Goal: Task Accomplishment & Management: Complete application form

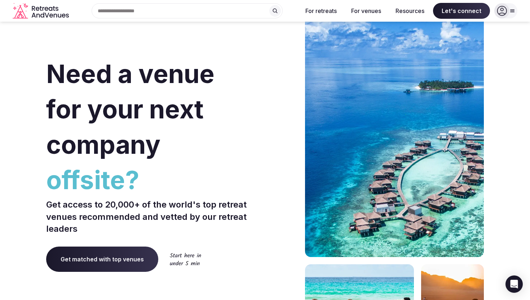
click at [188, 9] on div "Search Popular Destinations [GEOGRAPHIC_DATA], [GEOGRAPHIC_DATA] [GEOGRAPHIC_DA…" at bounding box center [184, 10] width 225 height 15
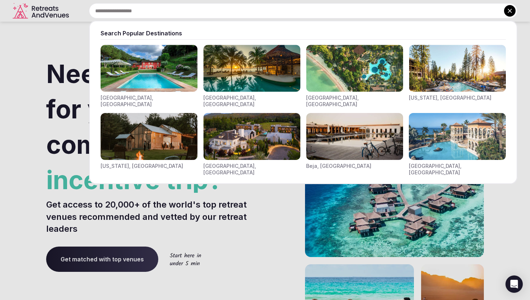
click at [255, 203] on div at bounding box center [265, 150] width 530 height 300
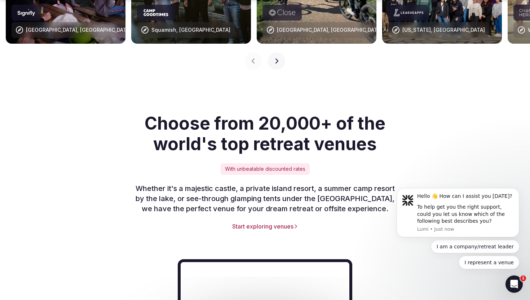
scroll to position [947, 0]
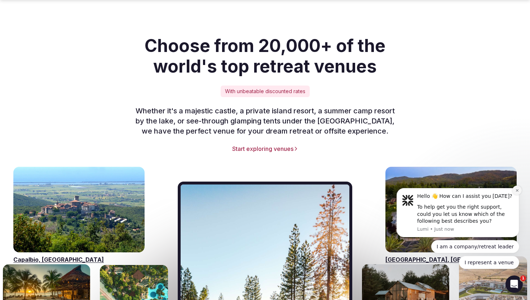
click at [516, 190] on icon "Dismiss notification" at bounding box center [517, 190] width 4 height 4
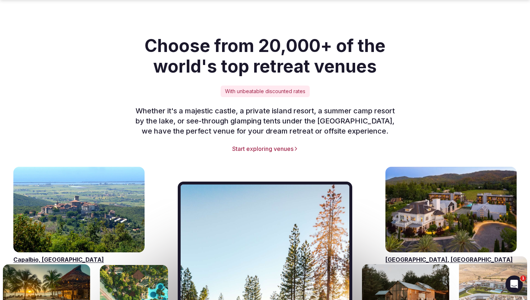
click at [315, 113] on p "Whether it's a majestic castle, a private island resort, a summer camp resort b…" at bounding box center [265, 121] width 277 height 30
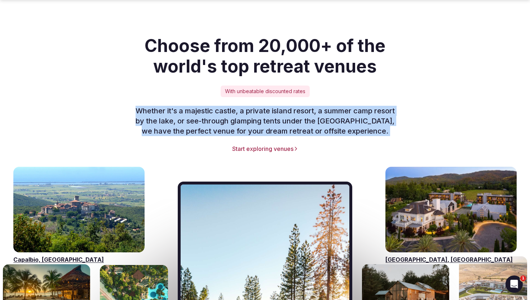
click at [284, 85] on div "With unbeatable discounted rates" at bounding box center [265, 91] width 89 height 12
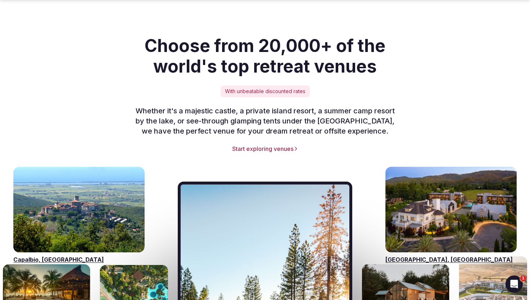
click at [284, 85] on div "With unbeatable discounted rates" at bounding box center [265, 91] width 89 height 12
click at [264, 107] on p "Whether it's a majestic castle, a private island resort, a summer camp resort b…" at bounding box center [265, 121] width 277 height 30
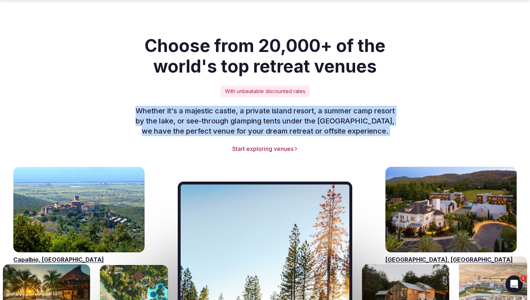
click at [271, 113] on p "Whether it's a majestic castle, a private island resort, a summer camp resort b…" at bounding box center [265, 121] width 277 height 30
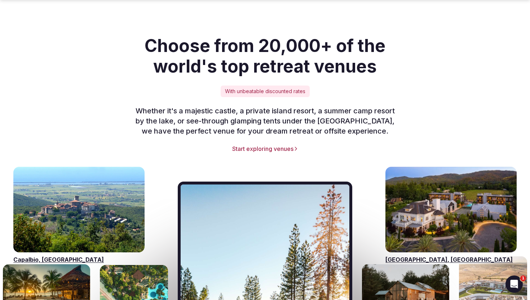
click at [271, 113] on p "Whether it's a majestic castle, a private island resort, a summer camp resort b…" at bounding box center [265, 121] width 277 height 30
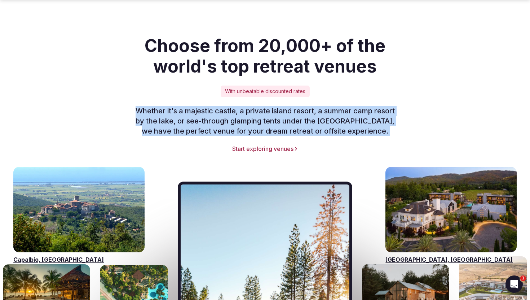
click at [270, 127] on div "Choose from 20,000+ of the world's top retreat venues With unbeatable discounte…" at bounding box center [265, 93] width 438 height 117
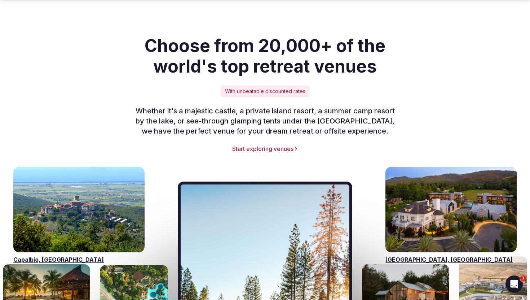
click at [270, 145] on link "Start exploring venues" at bounding box center [265, 149] width 438 height 8
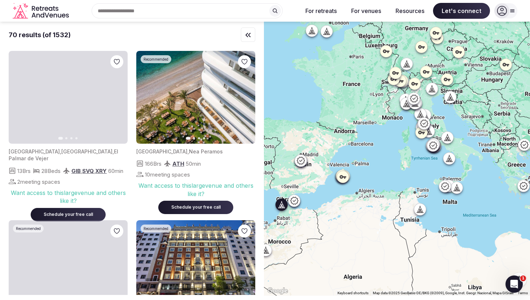
click at [78, 150] on span "El Palmar de Vejer" at bounding box center [64, 154] width 110 height 13
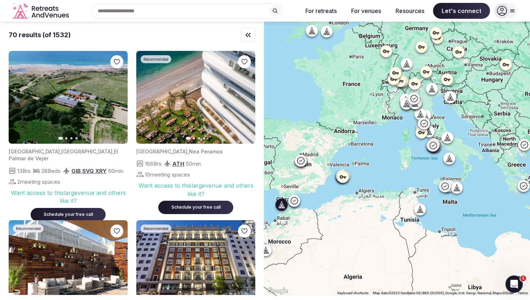
click at [118, 96] on icon "button" at bounding box center [117, 97] width 3 height 5
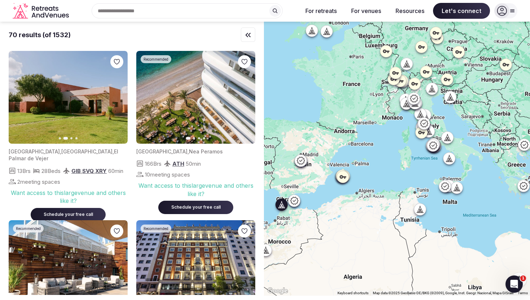
click at [63, 95] on img at bounding box center [68, 97] width 119 height 93
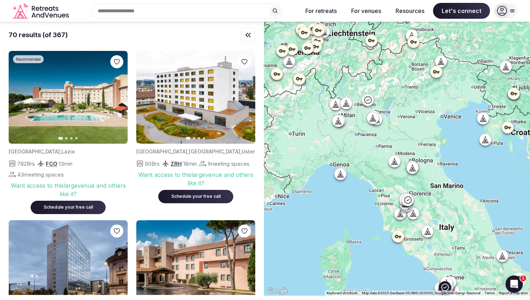
click at [115, 100] on icon "button" at bounding box center [118, 97] width 6 height 6
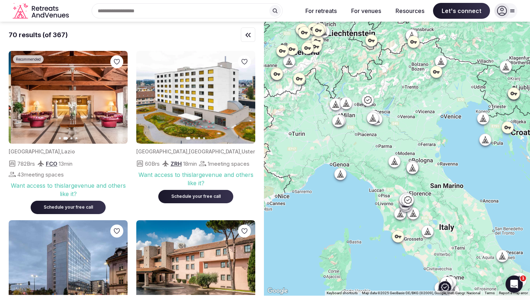
click at [115, 100] on icon "button" at bounding box center [118, 97] width 6 height 6
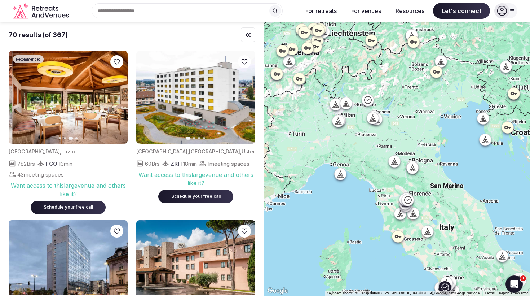
click at [115, 100] on icon "button" at bounding box center [118, 97] width 6 height 6
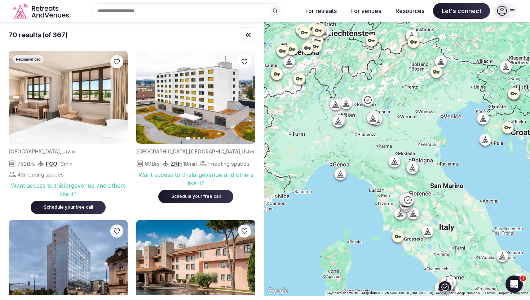
click at [69, 179] on div "Want access to this large venue and others like it? Schedule your free call" at bounding box center [68, 196] width 119 height 35
click at [67, 188] on div "Want access to this large venue and others like it?" at bounding box center [68, 189] width 119 height 16
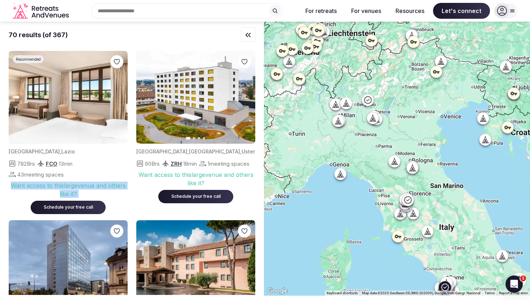
click at [67, 192] on div "Want access to this large venue and others like it?" at bounding box center [68, 189] width 119 height 16
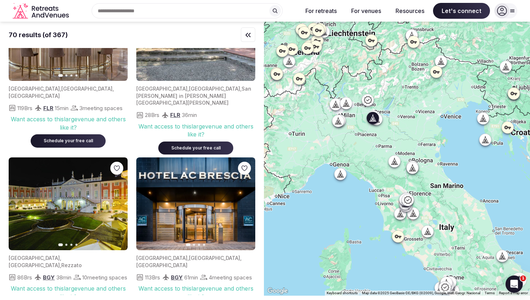
scroll to position [2723, 0]
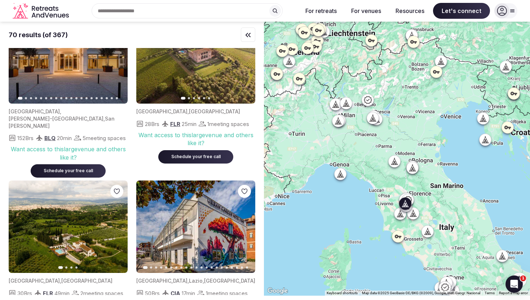
click at [245, 60] on icon "button" at bounding box center [245, 57] width 6 height 6
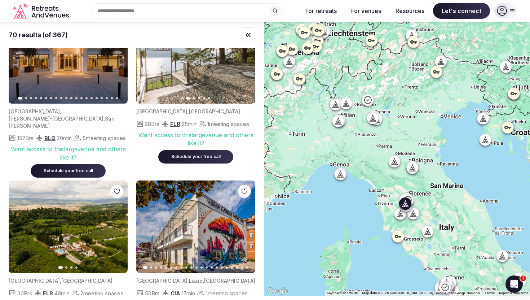
scroll to position [2681, 0]
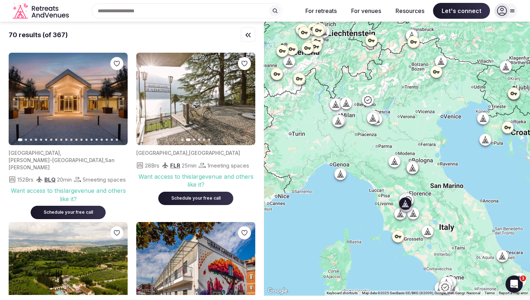
click at [243, 102] on icon "button" at bounding box center [245, 99] width 6 height 6
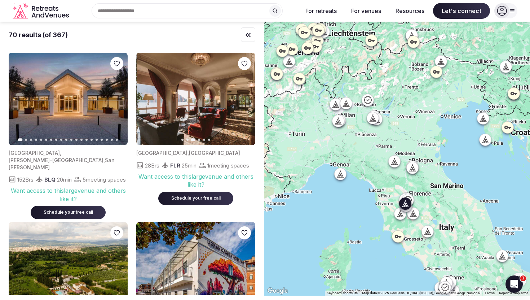
click at [243, 102] on icon "button" at bounding box center [245, 99] width 6 height 6
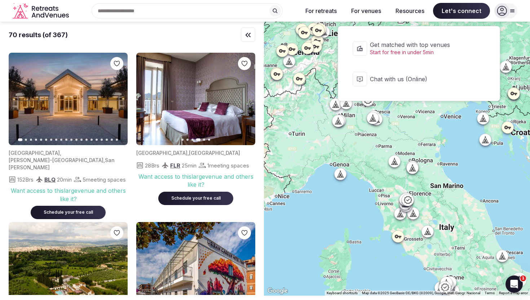
click at [438, 46] on span "Get matched with top venues" at bounding box center [423, 45] width 107 height 8
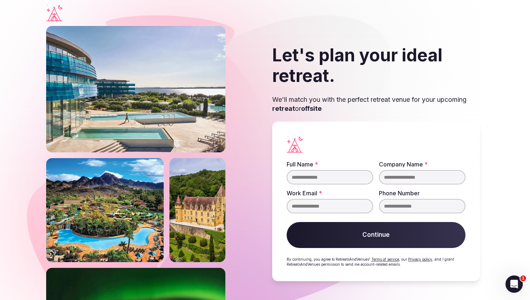
click at [337, 174] on input "Full Name *" at bounding box center [330, 177] width 87 height 14
type input "****"
click at [380, 181] on input "Company Name *" at bounding box center [422, 177] width 87 height 14
type input "****"
click at [339, 205] on input "Work Email *" at bounding box center [330, 206] width 87 height 14
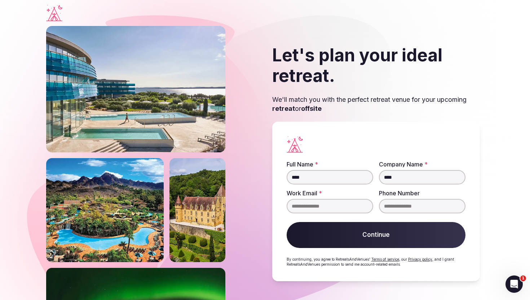
paste input "**********"
type input "**********"
click at [398, 208] on input "Phone Number" at bounding box center [422, 206] width 87 height 14
type input "*"
type input "**********"
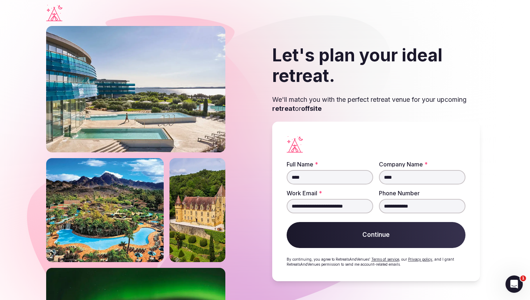
click at [397, 235] on button "Continue" at bounding box center [376, 235] width 179 height 26
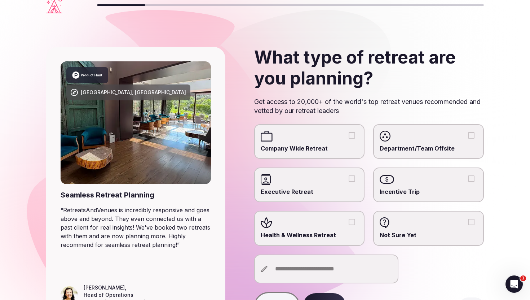
scroll to position [4, 0]
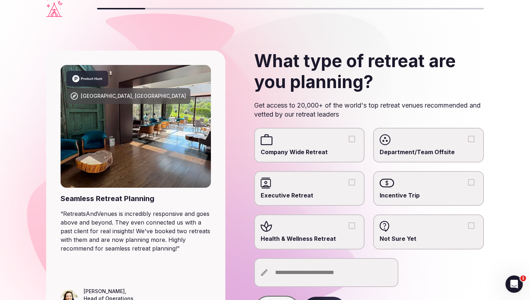
click at [318, 222] on div at bounding box center [310, 226] width 98 height 11
click at [349, 222] on button "Health & Wellness Retreat" at bounding box center [352, 225] width 6 height 6
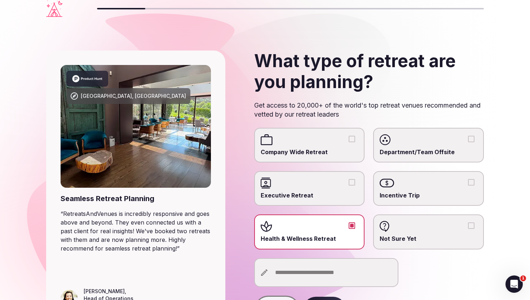
scroll to position [57, 0]
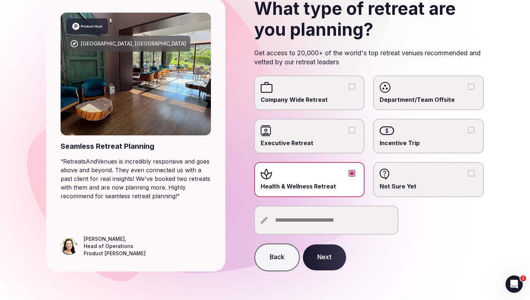
click at [322, 256] on button "Next" at bounding box center [324, 257] width 43 height 26
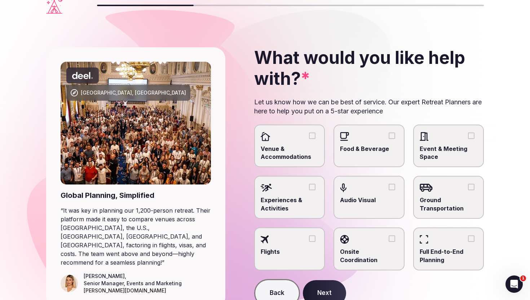
scroll to position [6, 0]
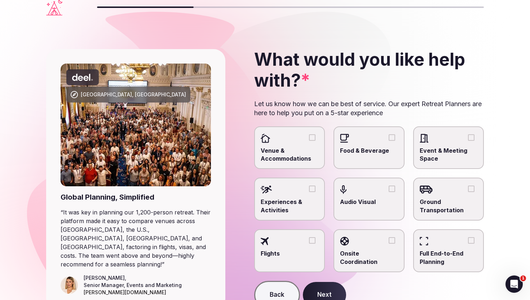
click at [392, 136] on button "Food & Beverage" at bounding box center [392, 137] width 6 height 6
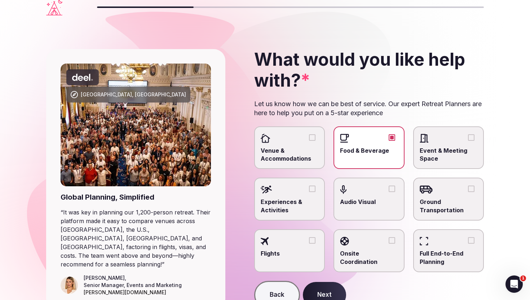
click at [392, 136] on button "Food & Beverage" at bounding box center [392, 137] width 6 height 6
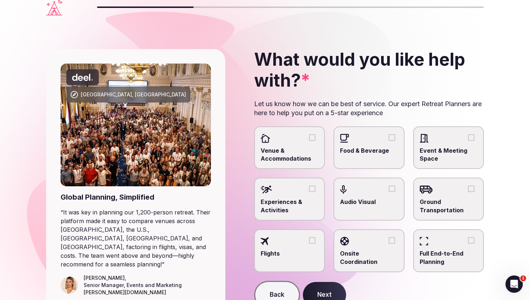
click at [303, 129] on label "Venue & Accommodations" at bounding box center [289, 147] width 71 height 43
click at [309, 134] on button "Venue & Accommodations" at bounding box center [312, 137] width 6 height 6
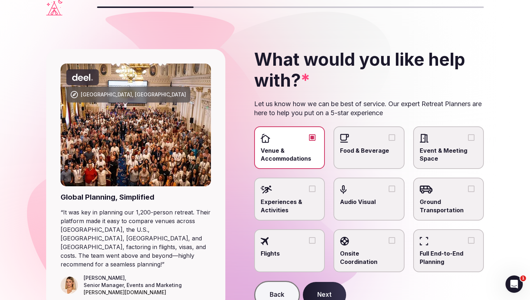
click at [353, 140] on div at bounding box center [369, 138] width 58 height 11
click at [389, 140] on button "Food & Beverage" at bounding box center [392, 137] width 6 height 6
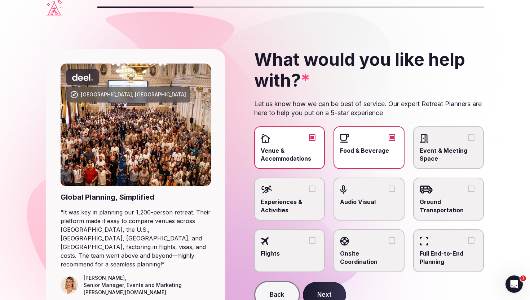
click at [313, 195] on label "Experiences & Activities" at bounding box center [289, 198] width 71 height 43
click at [313, 192] on button "Experiences & Activities" at bounding box center [312, 188] width 6 height 6
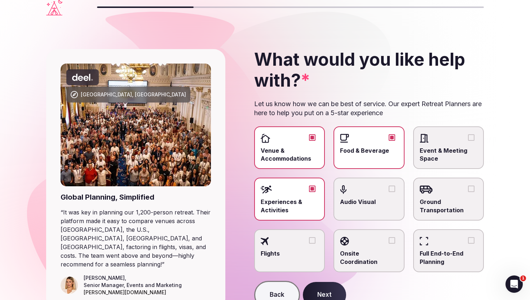
click at [328, 291] on button "Next" at bounding box center [324, 295] width 43 height 26
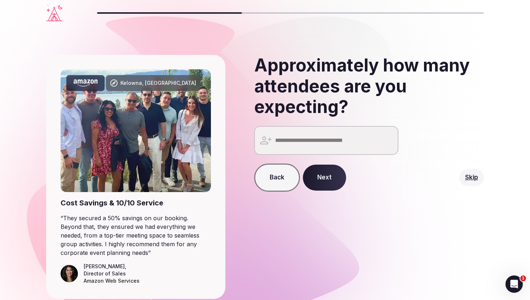
click at [326, 147] on input "number" at bounding box center [326, 140] width 144 height 29
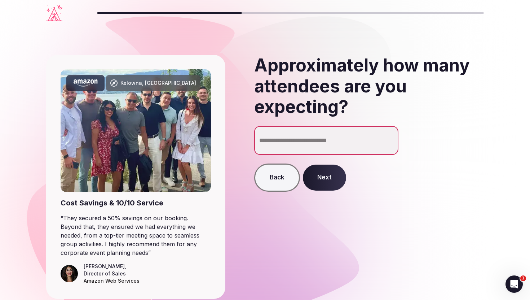
type input "**"
click at [353, 90] on h2 "Approximately how many attendees are you expecting?" at bounding box center [369, 86] width 230 height 62
click at [322, 169] on button "Next" at bounding box center [324, 177] width 43 height 26
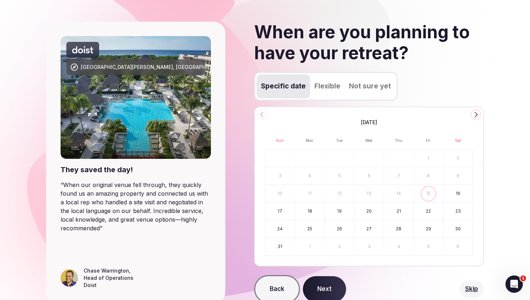
scroll to position [35, 0]
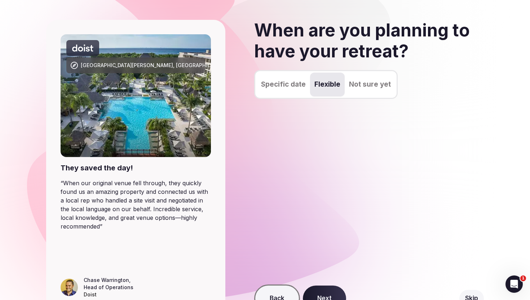
click at [320, 82] on button "Flexible" at bounding box center [327, 84] width 35 height 24
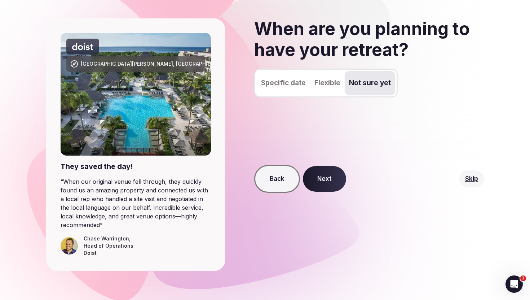
scroll to position [36, 0]
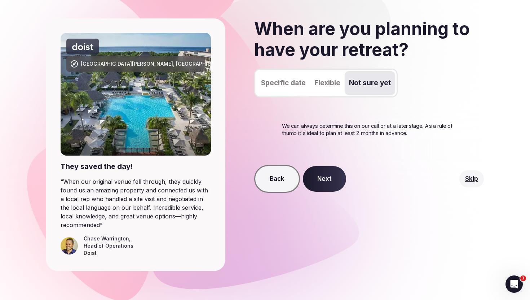
click at [368, 67] on div "When are you planning to have your retreat? Specific date Flexible Not sure yet…" at bounding box center [357, 144] width 253 height 252
click at [328, 179] on button "Next" at bounding box center [324, 179] width 43 height 26
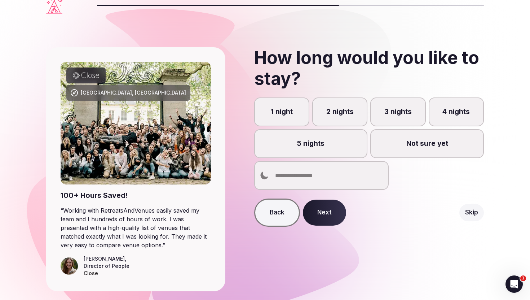
scroll to position [12, 0]
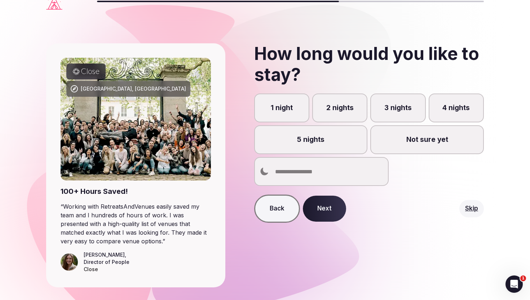
click at [382, 107] on label "3 nights" at bounding box center [397, 107] width 55 height 29
click at [398, 108] on button "3 nights" at bounding box center [401, 111] width 7 height 7
click at [328, 204] on button "Next" at bounding box center [324, 208] width 43 height 26
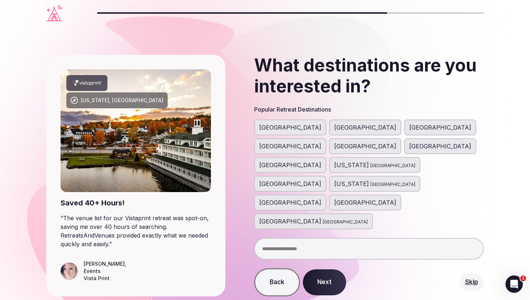
click at [321, 142] on span "[GEOGRAPHIC_DATA]" at bounding box center [290, 146] width 62 height 9
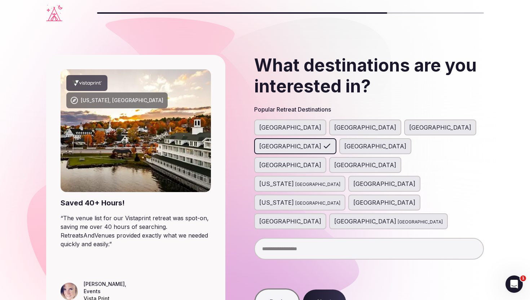
click at [336, 138] on div "[GEOGRAPHIC_DATA]" at bounding box center [295, 146] width 82 height 16
click at [406, 142] on span "[GEOGRAPHIC_DATA]" at bounding box center [375, 146] width 62 height 9
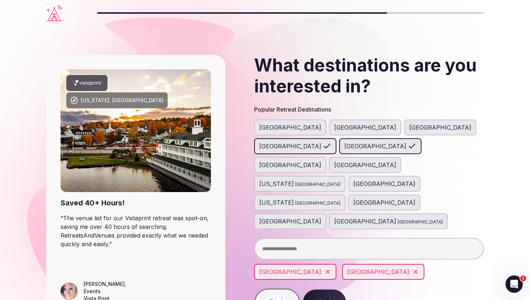
click at [321, 160] on span "[GEOGRAPHIC_DATA]" at bounding box center [290, 164] width 62 height 9
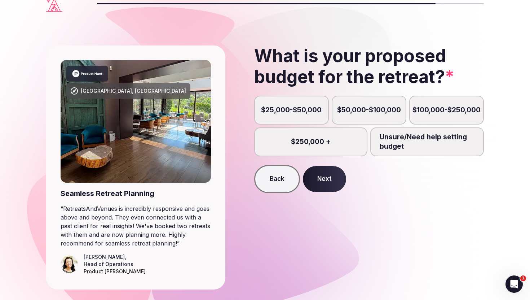
scroll to position [11, 0]
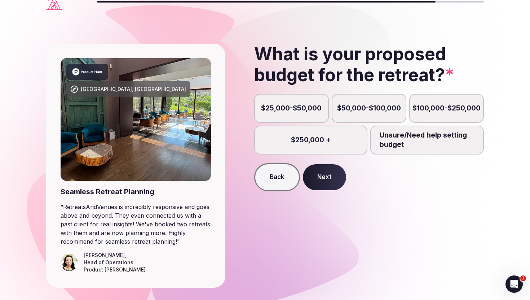
click at [308, 104] on label "$25,000-$50,000" at bounding box center [291, 108] width 75 height 29
click at [299, 109] on button "$25,000-$50,000" at bounding box center [294, 112] width 7 height 7
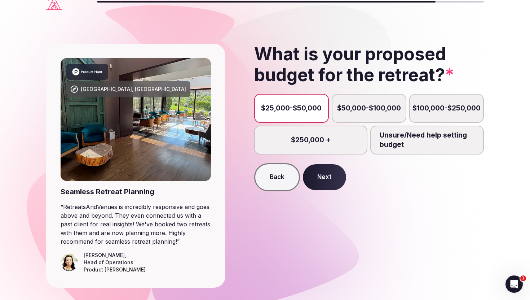
scroll to position [4, 0]
click at [324, 176] on button "Next" at bounding box center [324, 177] width 43 height 26
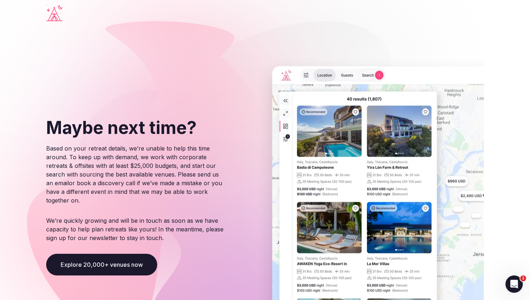
click at [191, 172] on p "Based on your retreat details, we’re unable to help this time around. To keep u…" at bounding box center [135, 174] width 179 height 72
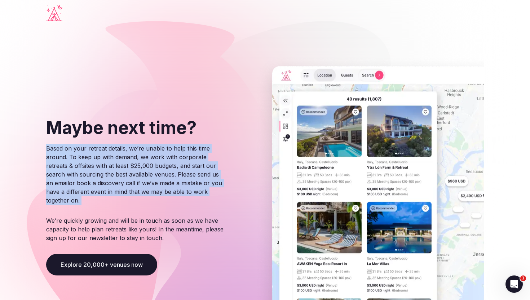
click at [197, 162] on p "Based on your retreat details, we’re unable to help this time around. To keep u…" at bounding box center [135, 174] width 179 height 72
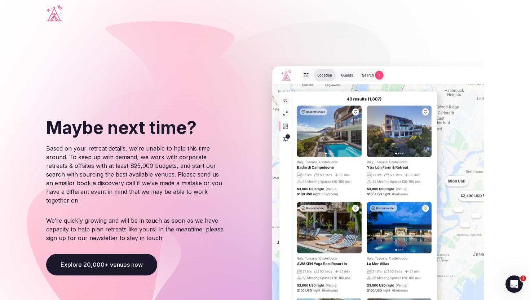
click at [197, 162] on p "Based on your retreat details, we’re unable to help this time around. To keep u…" at bounding box center [135, 174] width 179 height 72
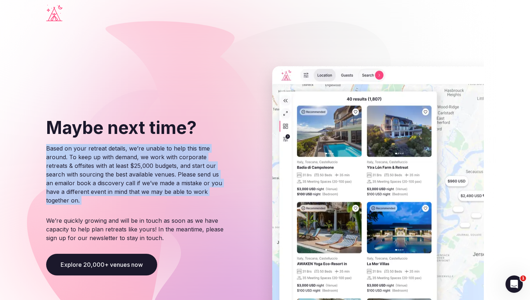
click at [197, 162] on p "Based on your retreat details, we’re unable to help this time around. To keep u…" at bounding box center [135, 174] width 179 height 72
click at [191, 170] on p "Based on your retreat details, we’re unable to help this time around. To keep u…" at bounding box center [135, 174] width 179 height 72
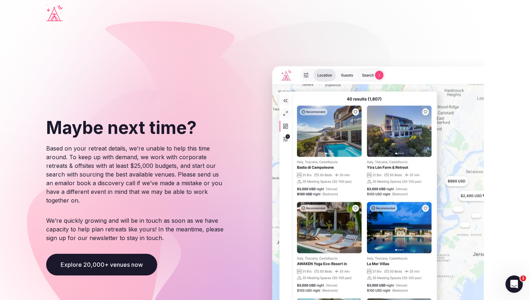
click at [191, 170] on p "Based on your retreat details, we’re unable to help this time around. To keep u…" at bounding box center [135, 174] width 179 height 72
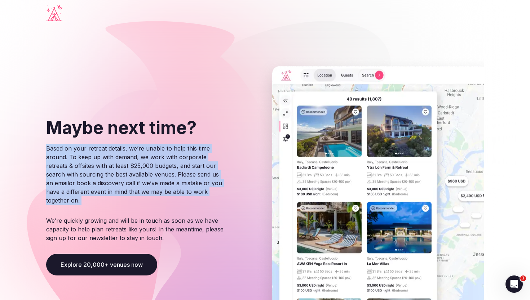
click at [191, 170] on p "Based on your retreat details, we’re unable to help this time around. To keep u…" at bounding box center [135, 174] width 179 height 72
click at [189, 173] on p "Based on your retreat details, we’re unable to help this time around. To keep u…" at bounding box center [135, 174] width 179 height 72
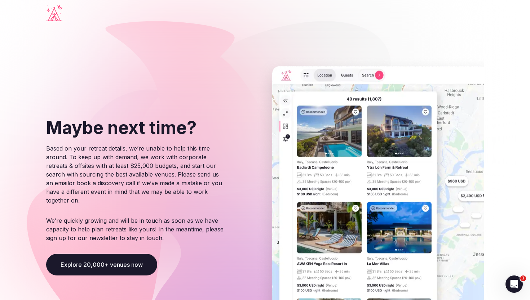
click at [189, 173] on p "Based on your retreat details, we’re unable to help this time around. To keep u…" at bounding box center [135, 174] width 179 height 72
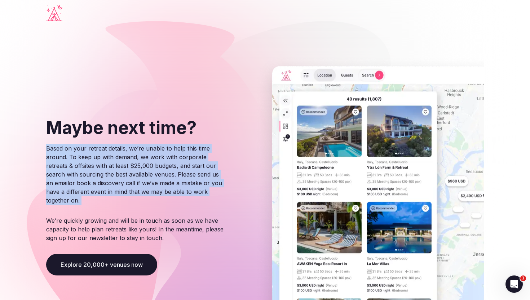
click at [65, 147] on p "Based on your retreat details, we’re unable to help this time around. To keep u…" at bounding box center [135, 174] width 179 height 72
drag, startPoint x: 65, startPoint y: 147, endPoint x: 162, endPoint y: 194, distance: 108.6
click at [162, 194] on p "Based on your retreat details, we’re unable to help this time around. To keep u…" at bounding box center [135, 174] width 179 height 72
drag, startPoint x: 162, startPoint y: 194, endPoint x: 84, endPoint y: 150, distance: 90.1
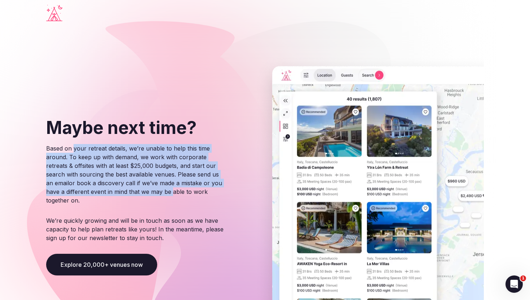
click at [84, 150] on p "Based on your retreat details, we’re unable to help this time around. To keep u…" at bounding box center [135, 174] width 179 height 72
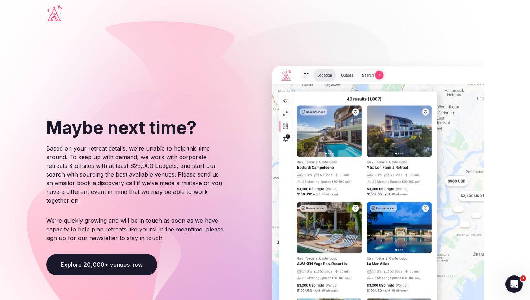
click at [100, 267] on button "Explore 20,000+ venues now" at bounding box center [101, 265] width 111 height 22
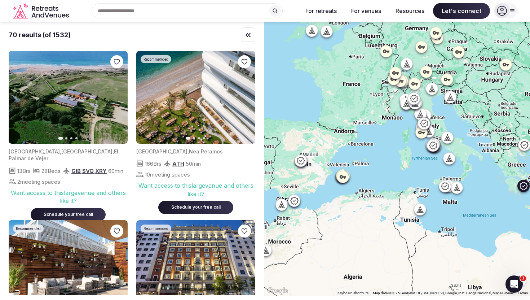
click at [245, 93] on button "Next slide" at bounding box center [245, 98] width 12 height 12
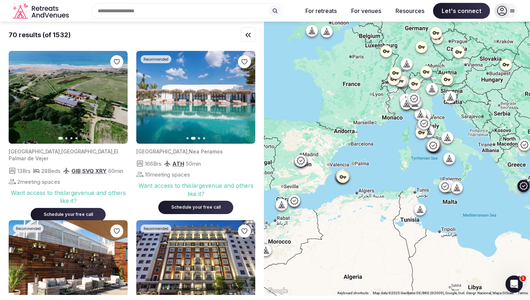
click at [244, 95] on icon "button" at bounding box center [245, 97] width 3 height 5
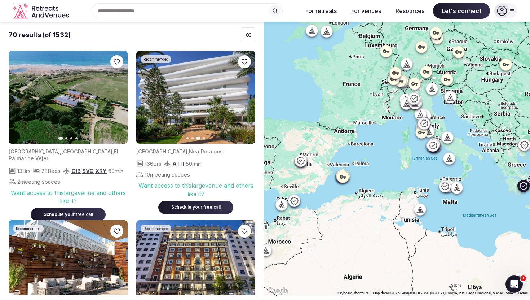
click at [244, 95] on icon "button" at bounding box center [245, 97] width 3 height 5
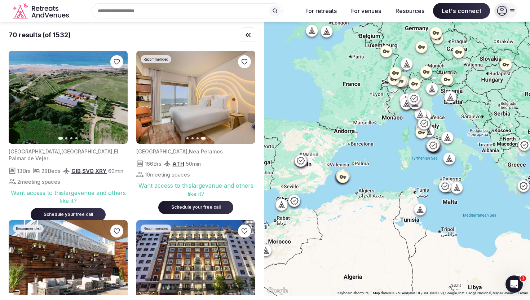
click at [212, 135] on img at bounding box center [195, 97] width 119 height 93
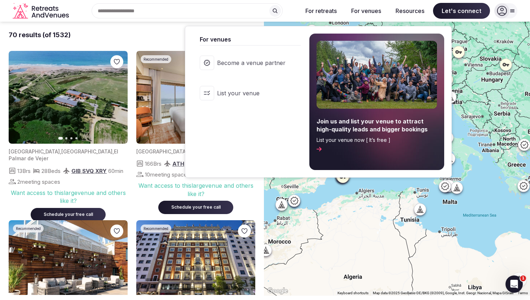
click at [257, 99] on link "List your venue" at bounding box center [247, 93] width 108 height 29
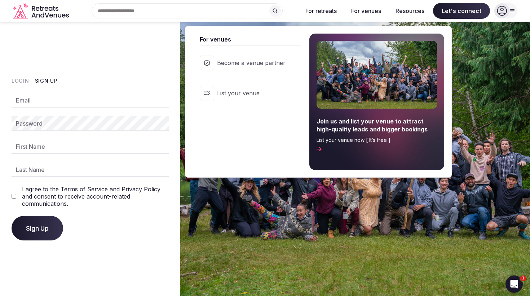
click at [254, 62] on span "Become a venue partner" at bounding box center [251, 63] width 69 height 8
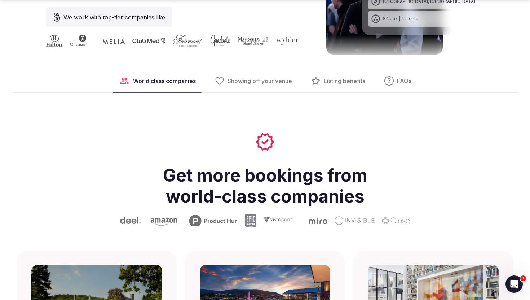
scroll to position [1090, 0]
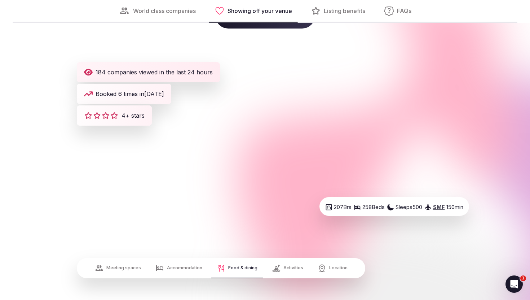
click at [184, 276] on div "Accommodation" at bounding box center [179, 268] width 58 height 20
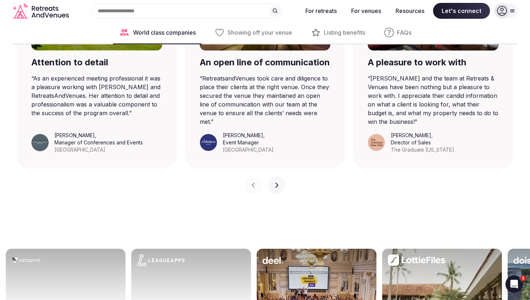
scroll to position [0, 0]
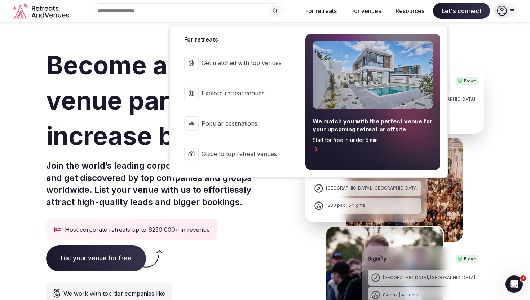
click at [237, 159] on link "Guide to top retreat venues" at bounding box center [237, 153] width 120 height 29
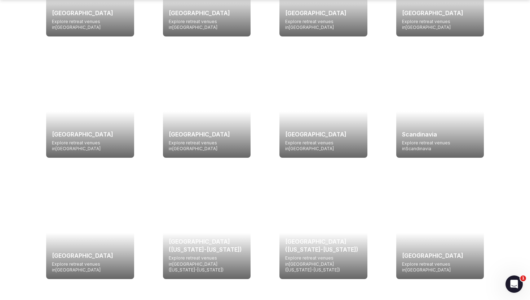
scroll to position [1052, 0]
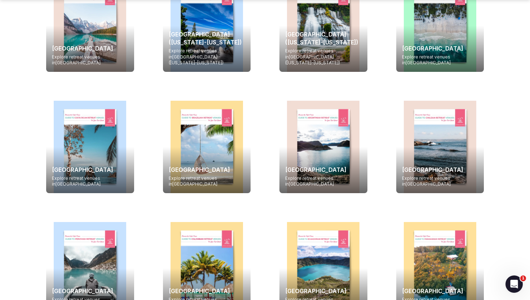
click at [211, 101] on div at bounding box center [207, 147] width 88 height 92
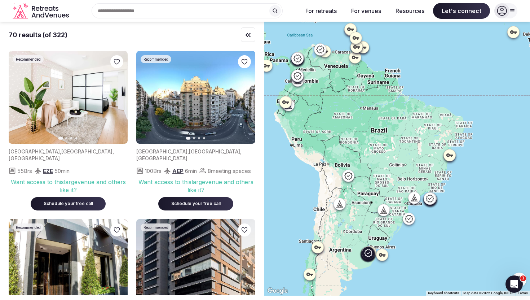
click at [120, 98] on icon "button" at bounding box center [118, 97] width 6 height 6
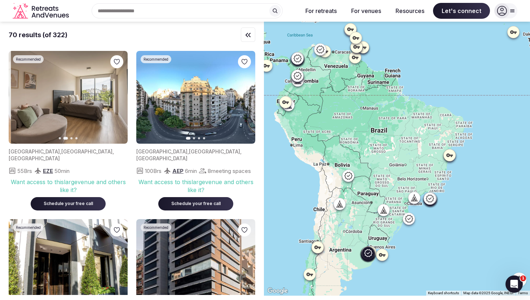
click at [120, 98] on icon "button" at bounding box center [118, 97] width 6 height 6
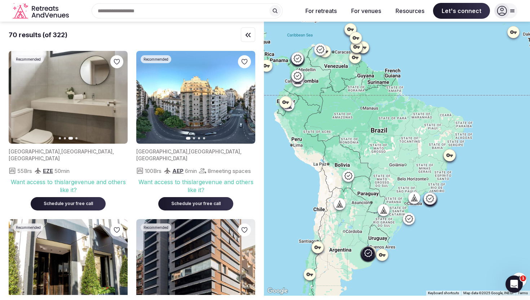
click at [120, 98] on icon "button" at bounding box center [118, 97] width 6 height 6
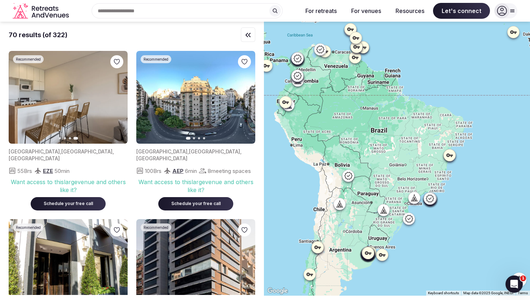
click at [50, 10] on icon "Retreats and Venues company logo" at bounding box center [42, 11] width 58 height 16
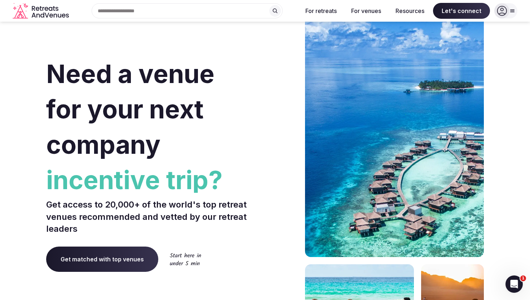
click at [510, 11] on icon at bounding box center [513, 11] width 6 height 6
